Goal: Task Accomplishment & Management: Manage account settings

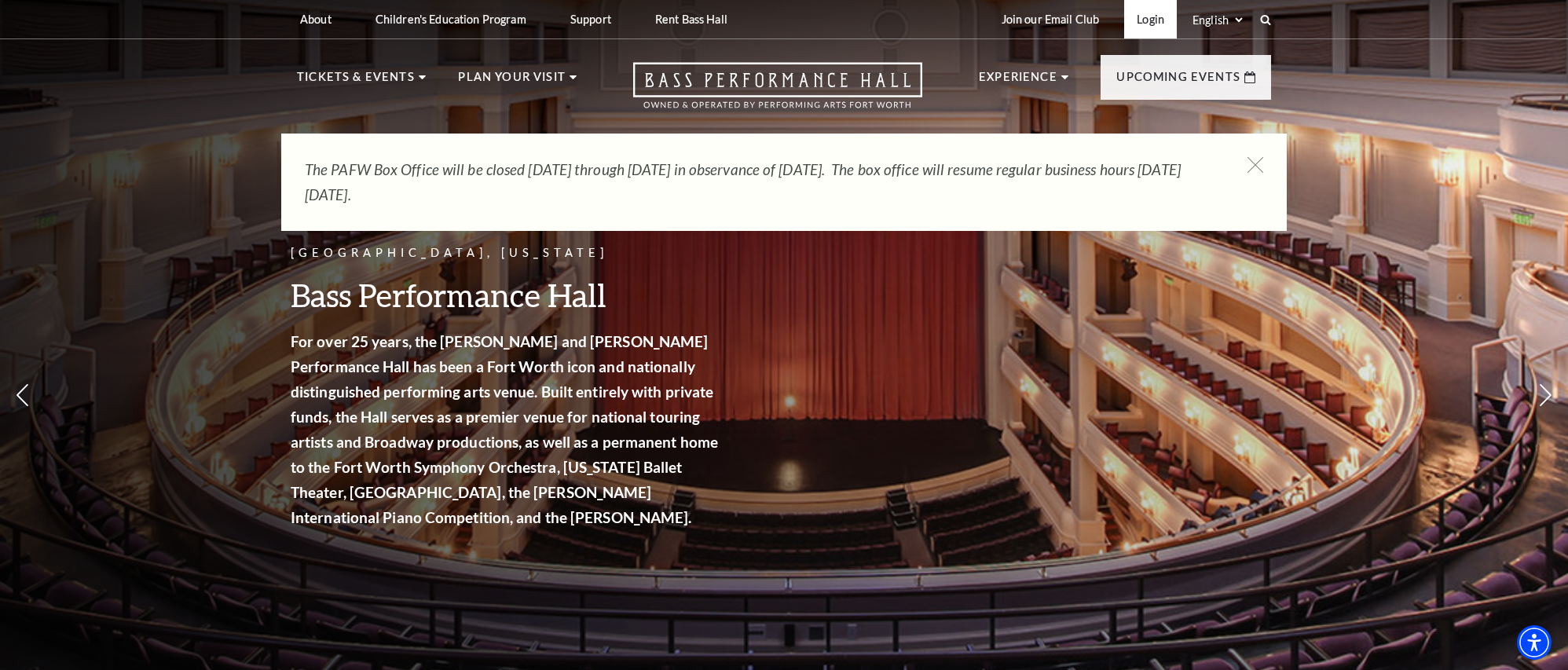
click at [1144, 17] on link "Login" at bounding box center [1150, 19] width 53 height 39
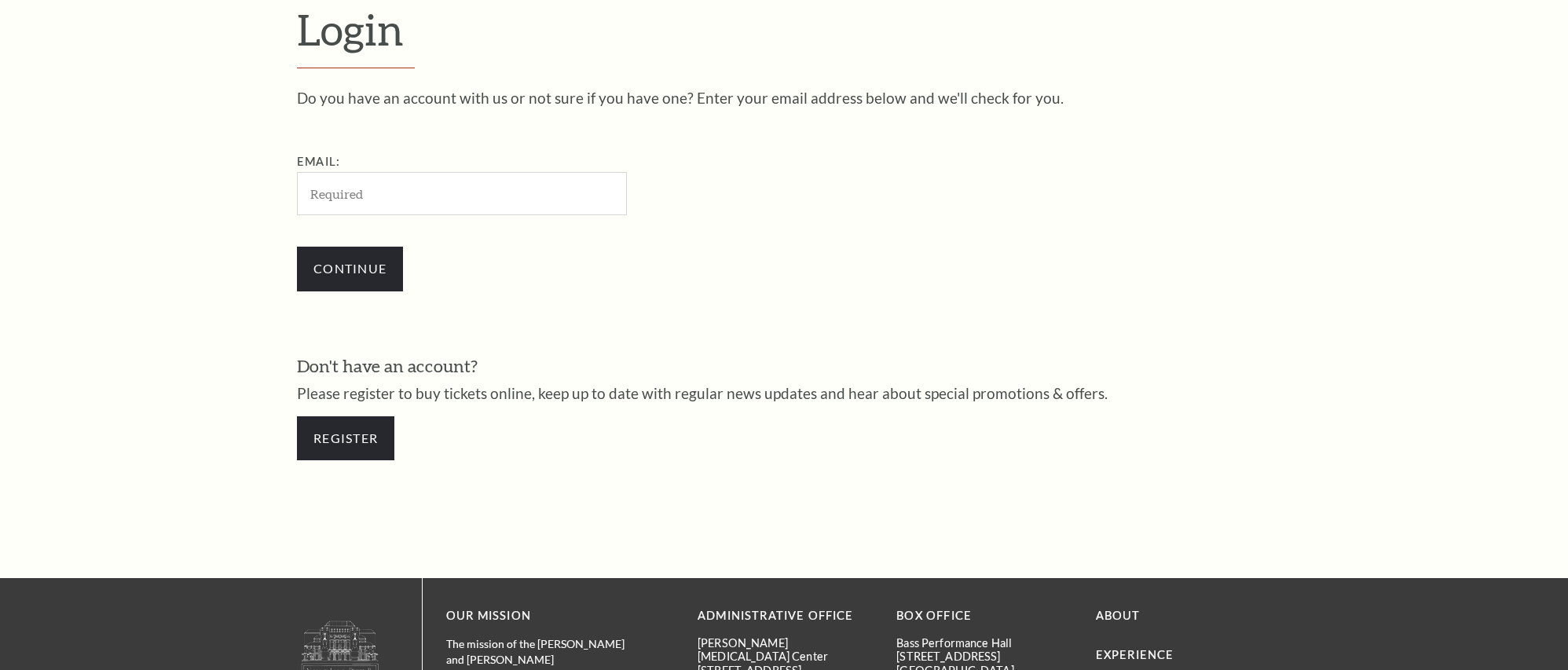
scroll to position [539, 0]
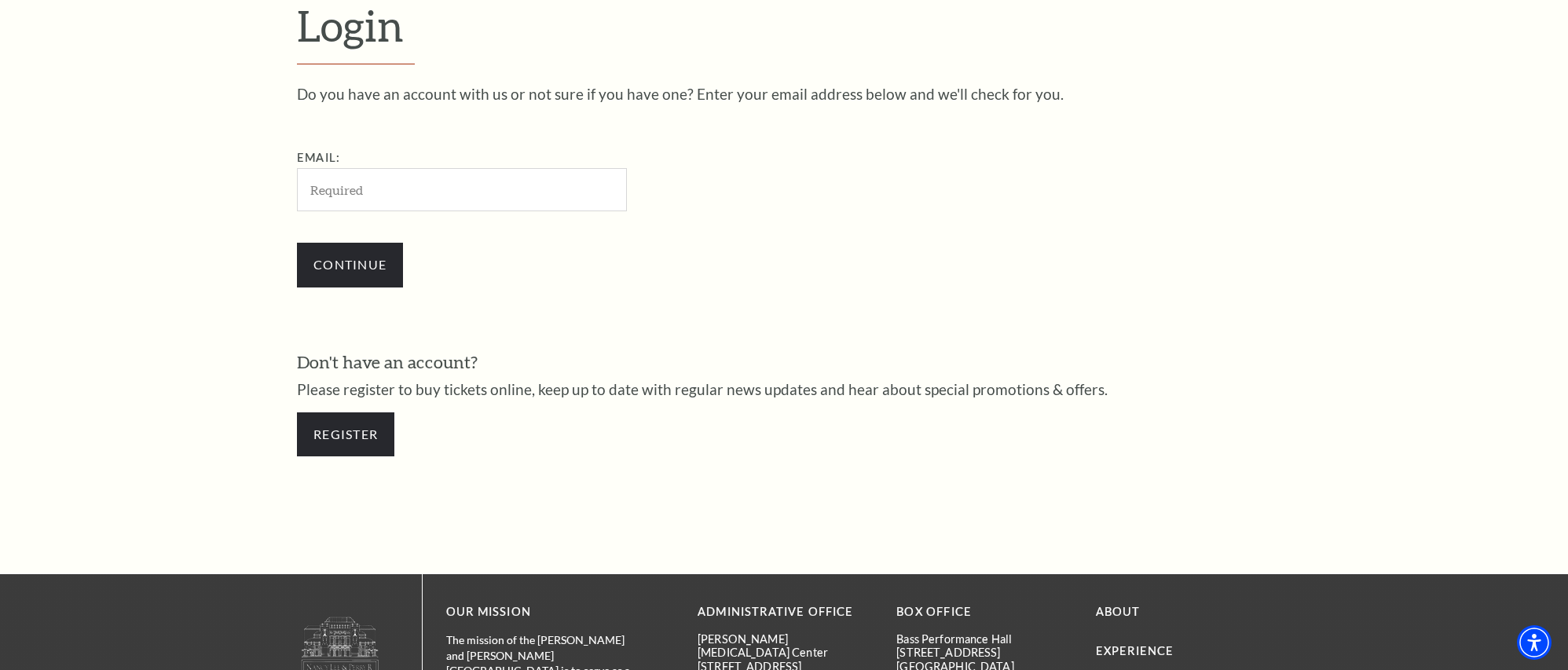
click at [450, 190] on input "Email:" at bounding box center [461, 190] width 330 height 44
type input "[EMAIL_ADDRESS][DOMAIN_NAME]"
click at [380, 258] on input "Continue" at bounding box center [349, 265] width 106 height 44
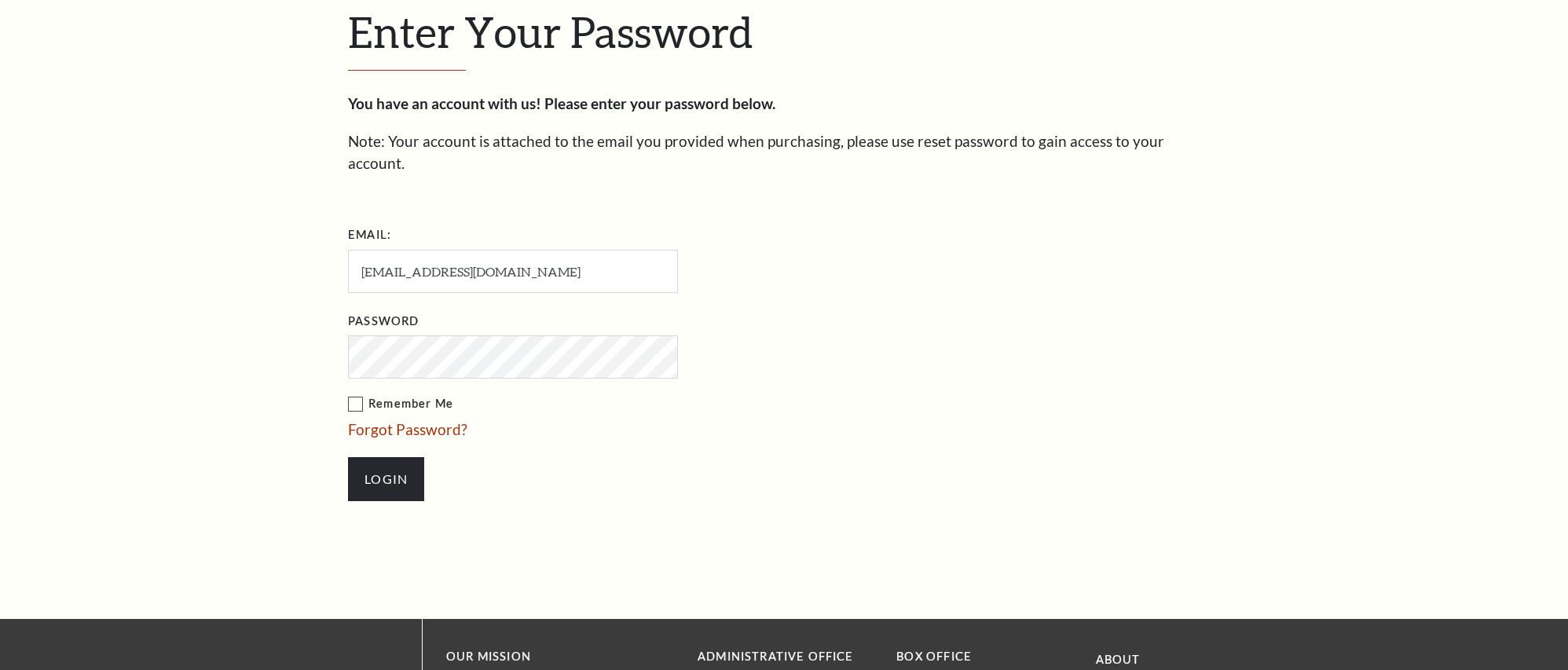
scroll to position [554, 0]
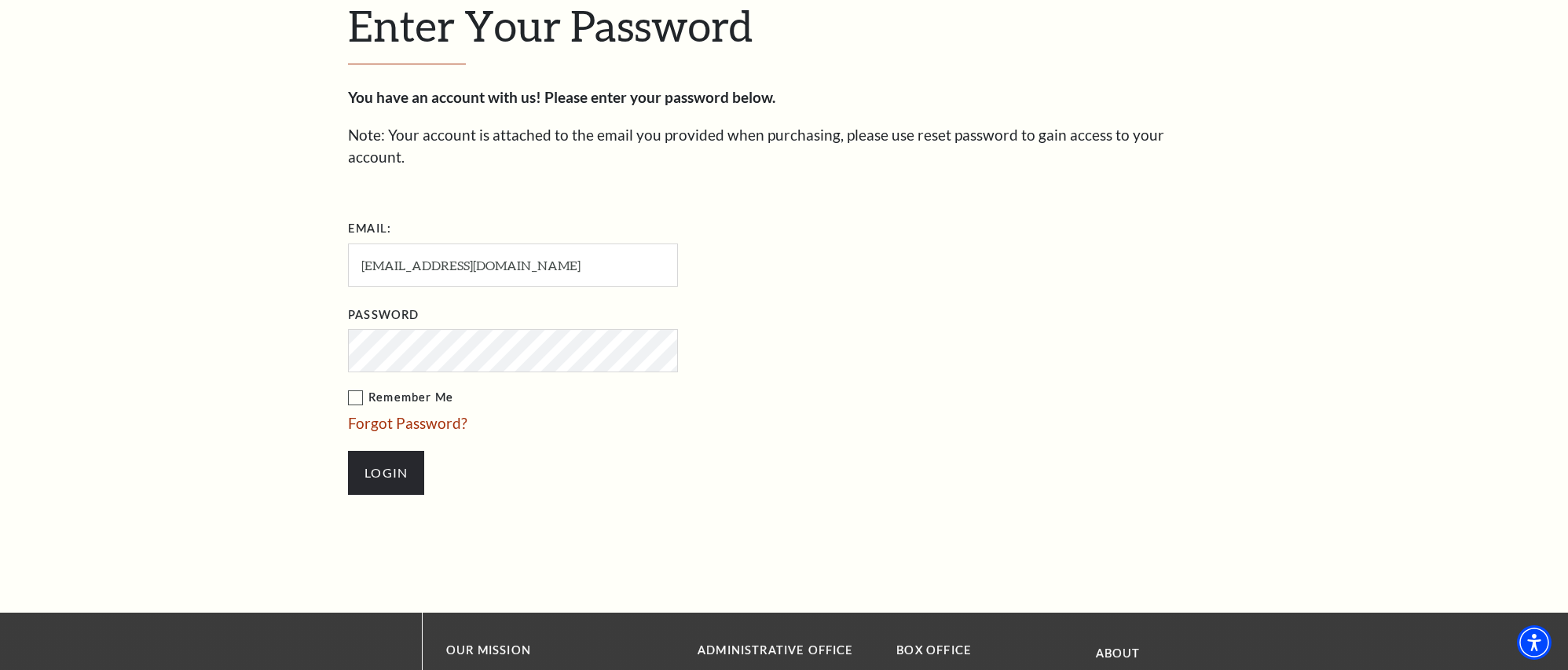
click at [361, 388] on label "Remember Me" at bounding box center [591, 397] width 487 height 20
click at [0, 0] on input "Remember Me" at bounding box center [0, 0] width 0 height 0
click at [380, 451] on input "Login" at bounding box center [386, 473] width 76 height 44
